Goal: Find specific page/section

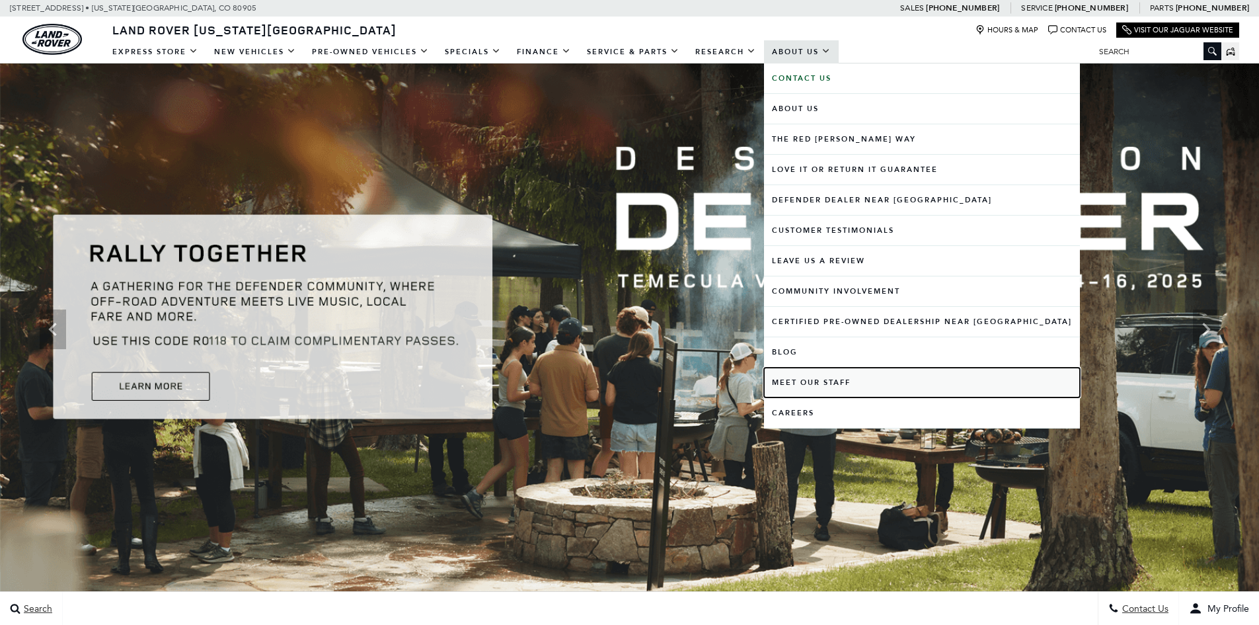
click at [796, 383] on link "Meet Our Staff" at bounding box center [922, 382] width 316 height 30
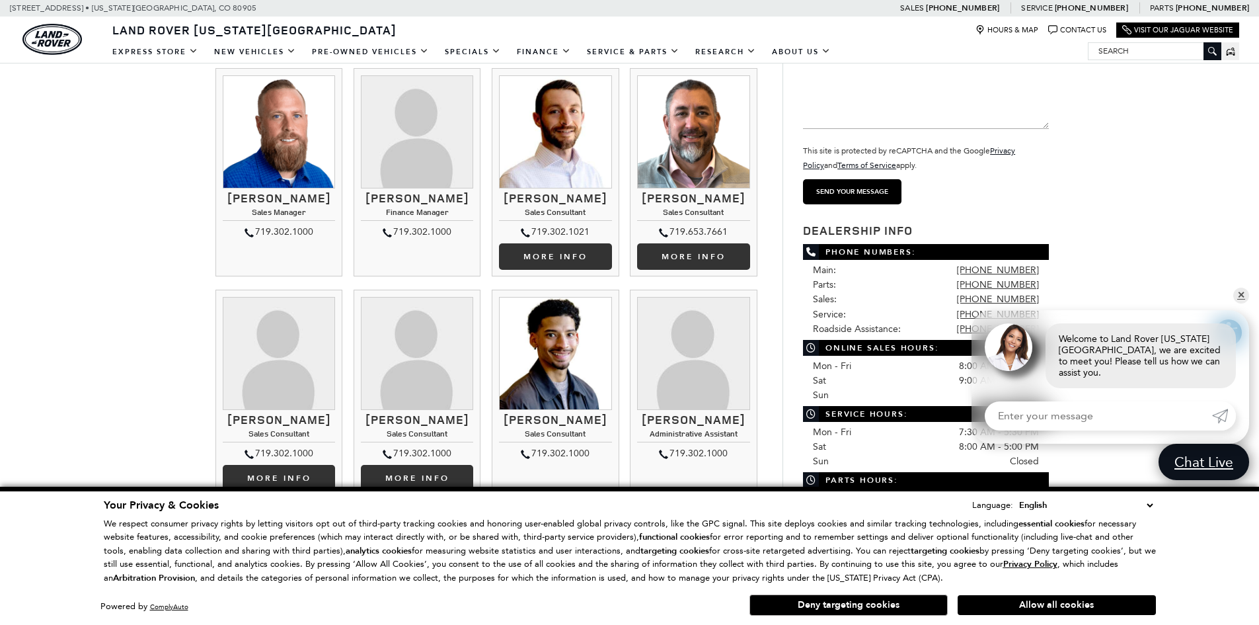
scroll to position [132, 0]
